Goal: Task Accomplishment & Management: Manage account settings

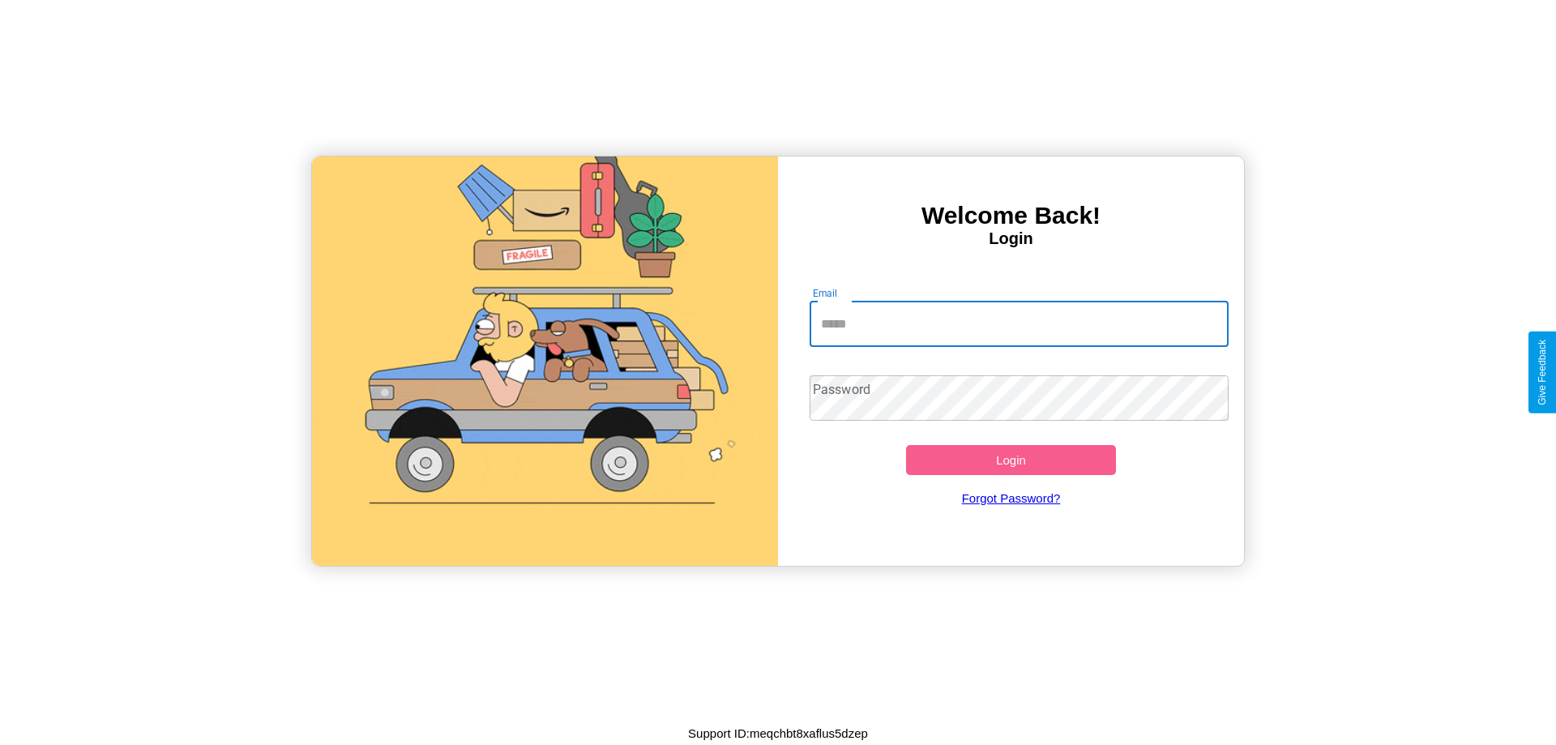
click at [1019, 323] on input "Email" at bounding box center [1020, 324] width 420 height 45
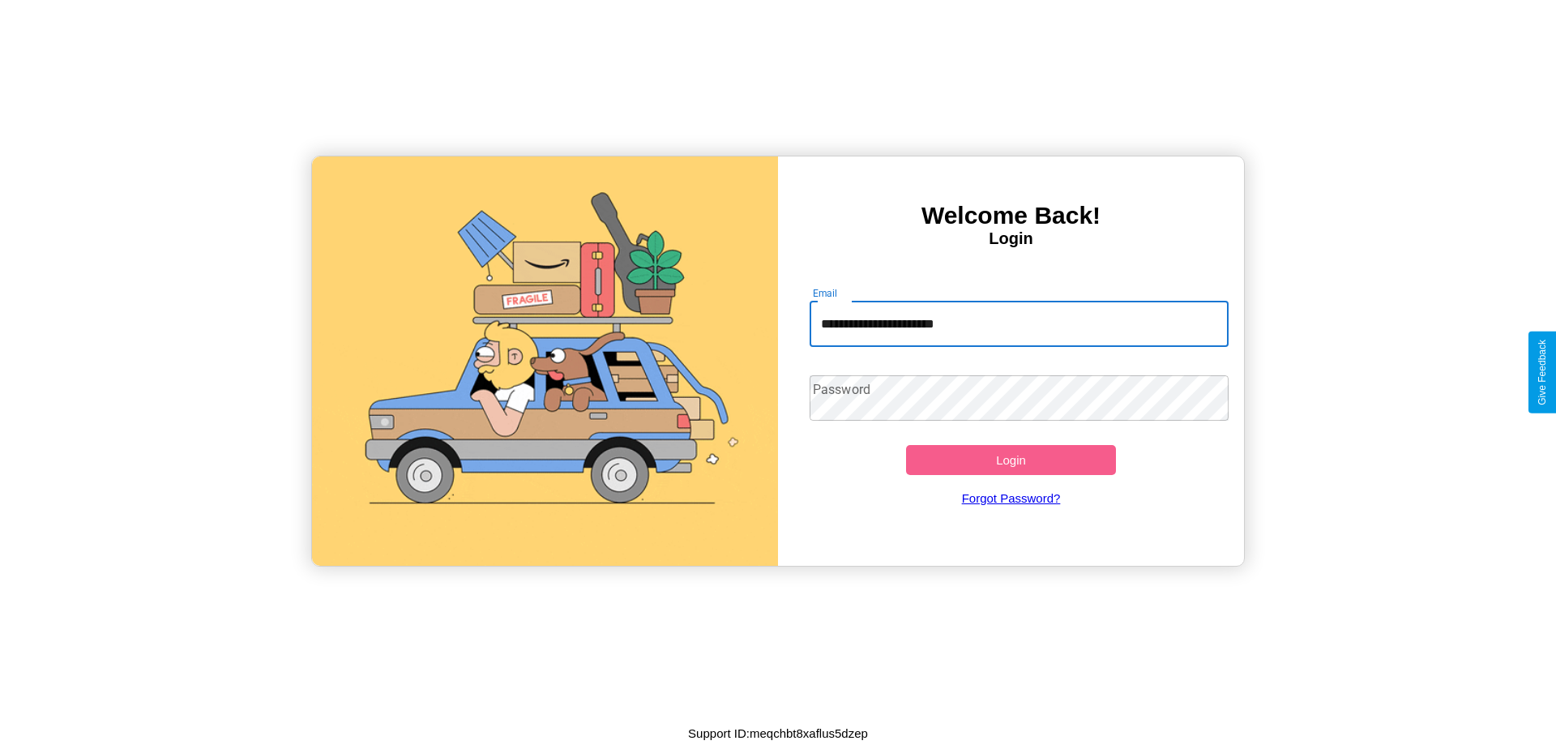
type input "**********"
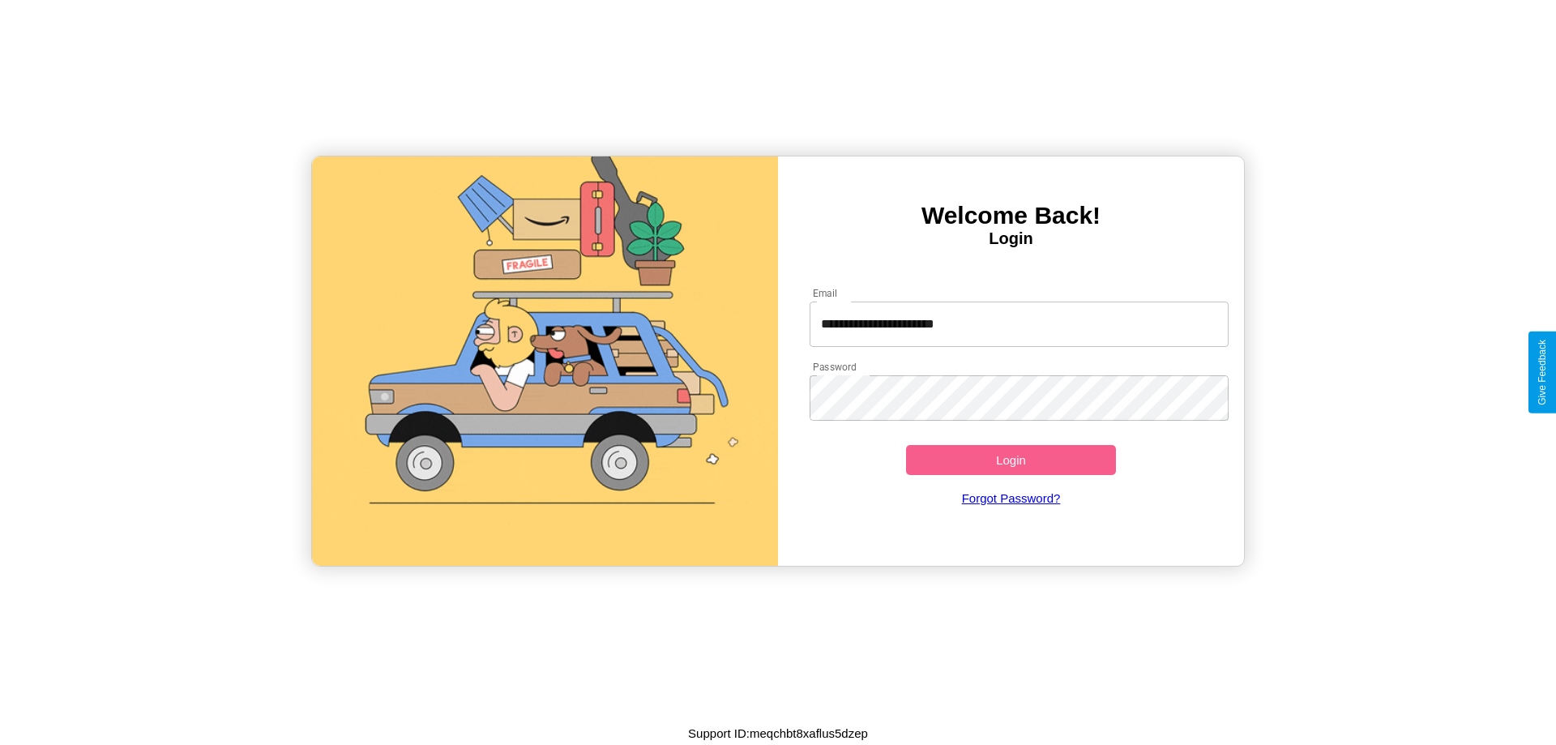
click at [1011, 460] on button "Login" at bounding box center [1011, 460] width 210 height 30
